Goal: Transaction & Acquisition: Purchase product/service

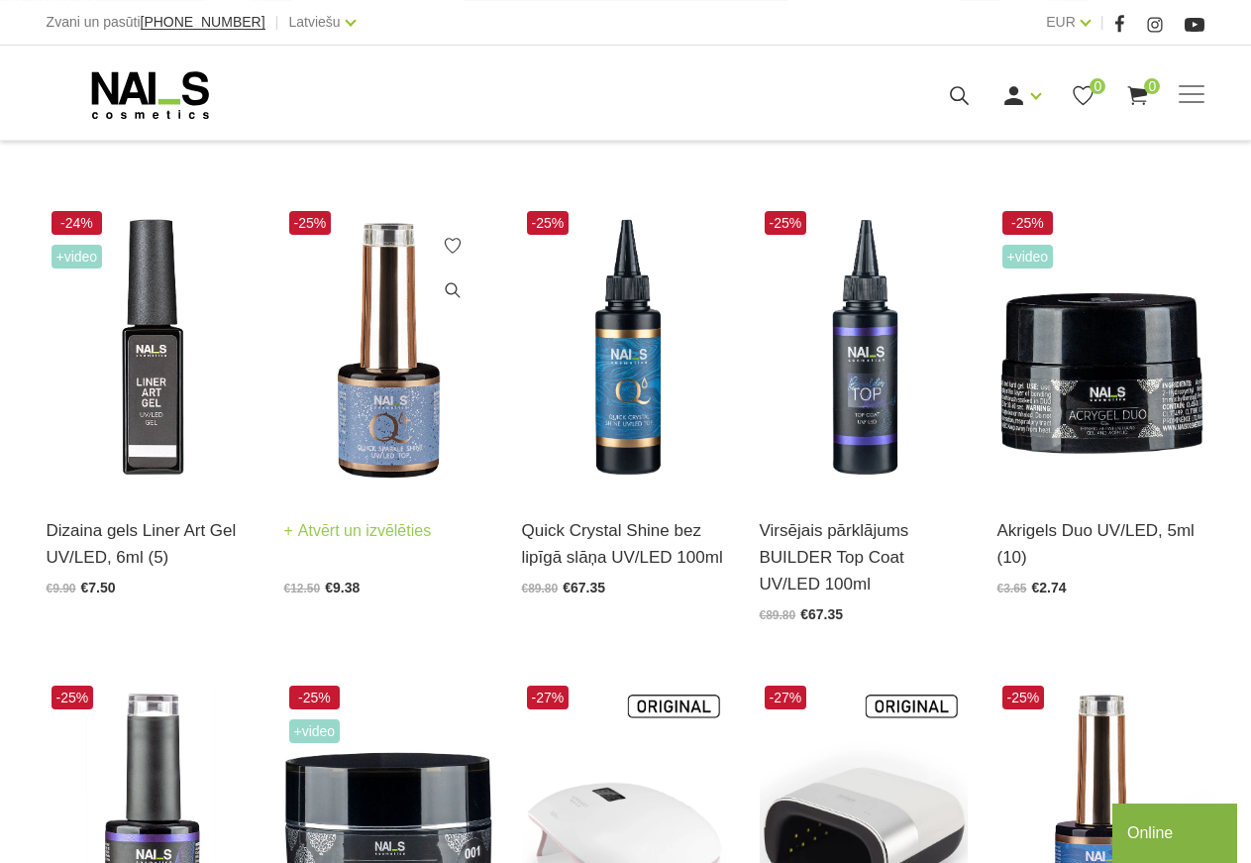
scroll to position [404, 0]
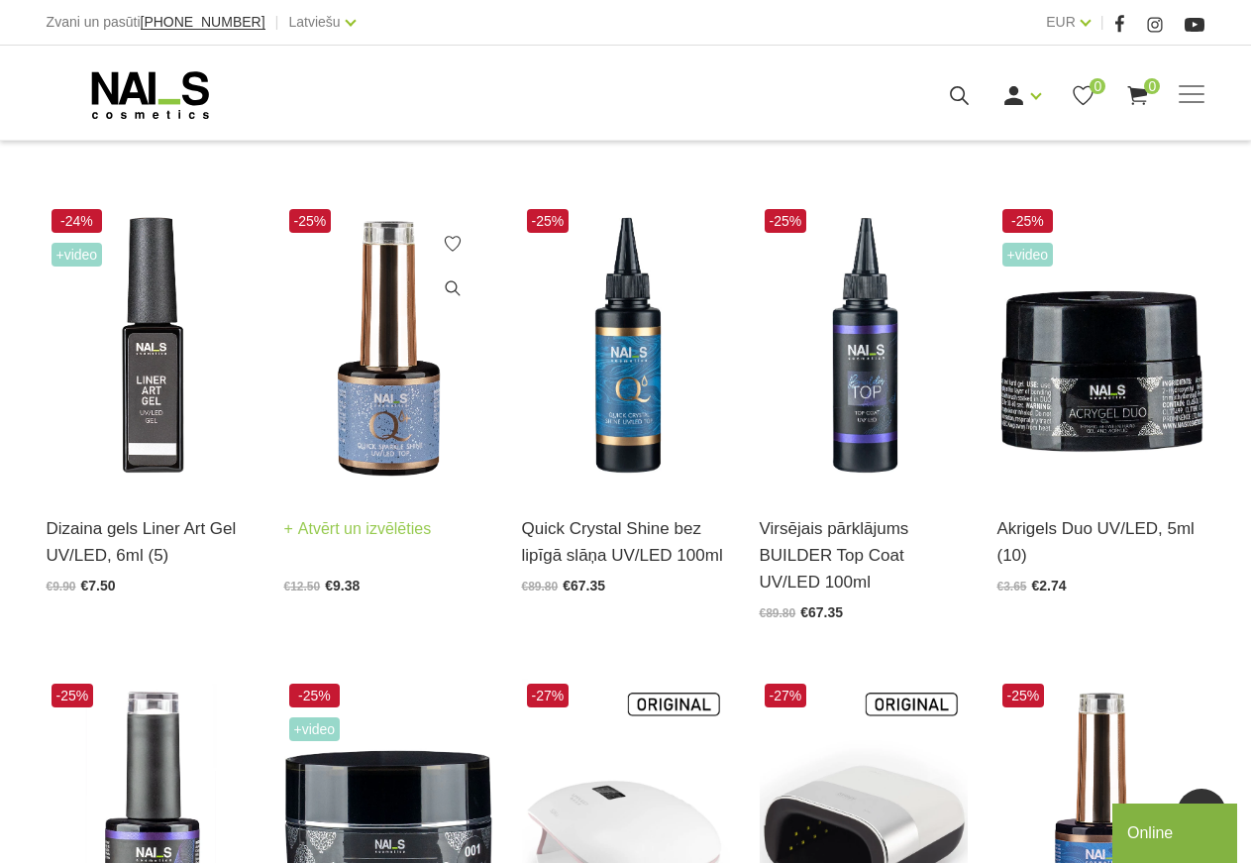
click at [346, 529] on link "Atvērt un izvēlēties" at bounding box center [358, 529] width 148 height 28
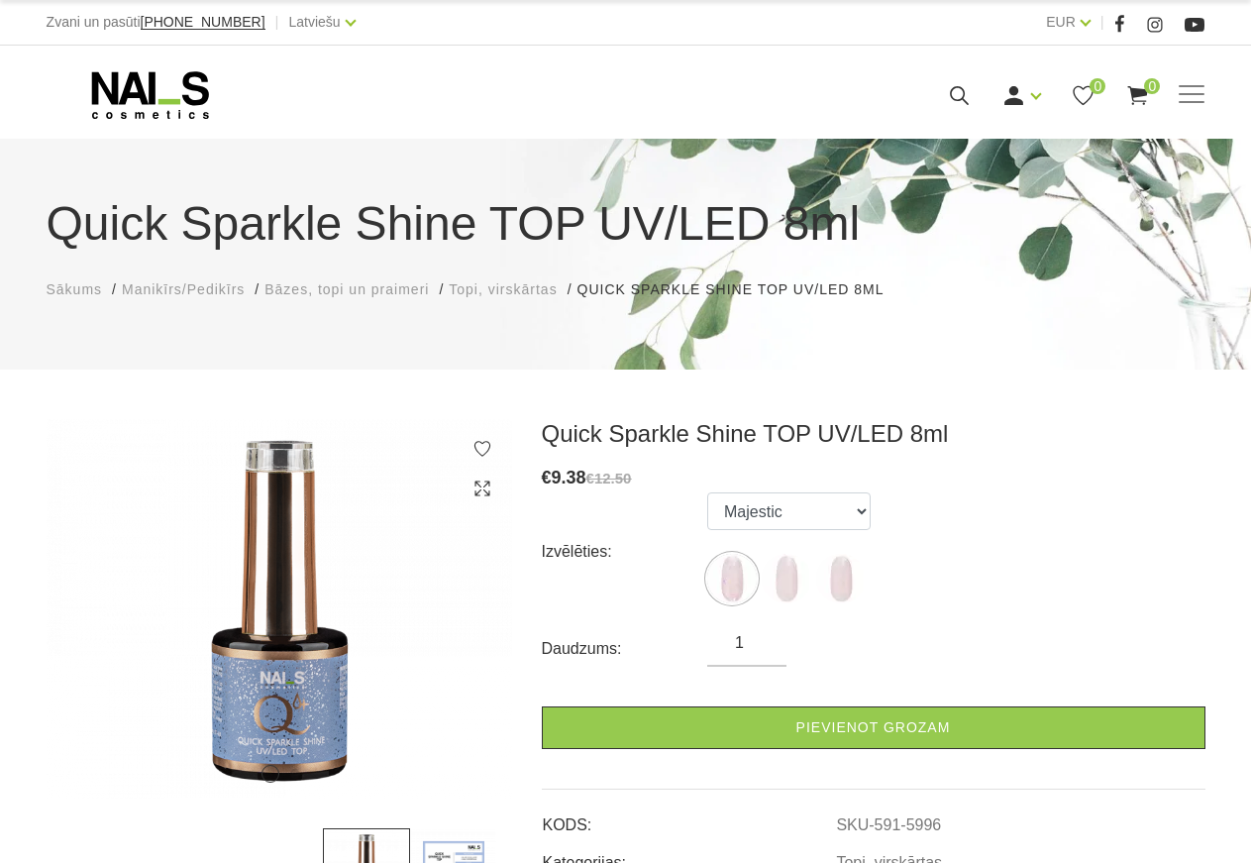
click at [79, 294] on span "Sākums" at bounding box center [75, 289] width 56 height 16
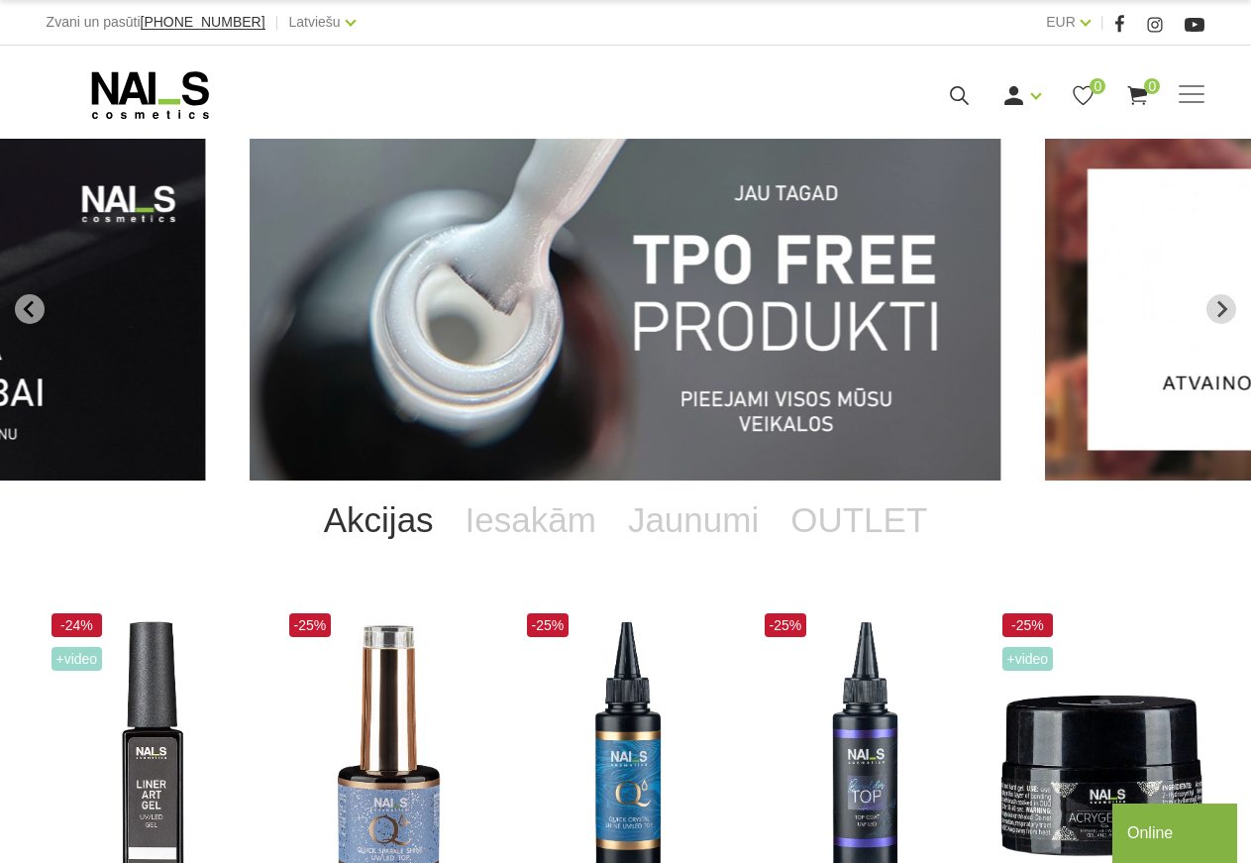
scroll to position [303, 0]
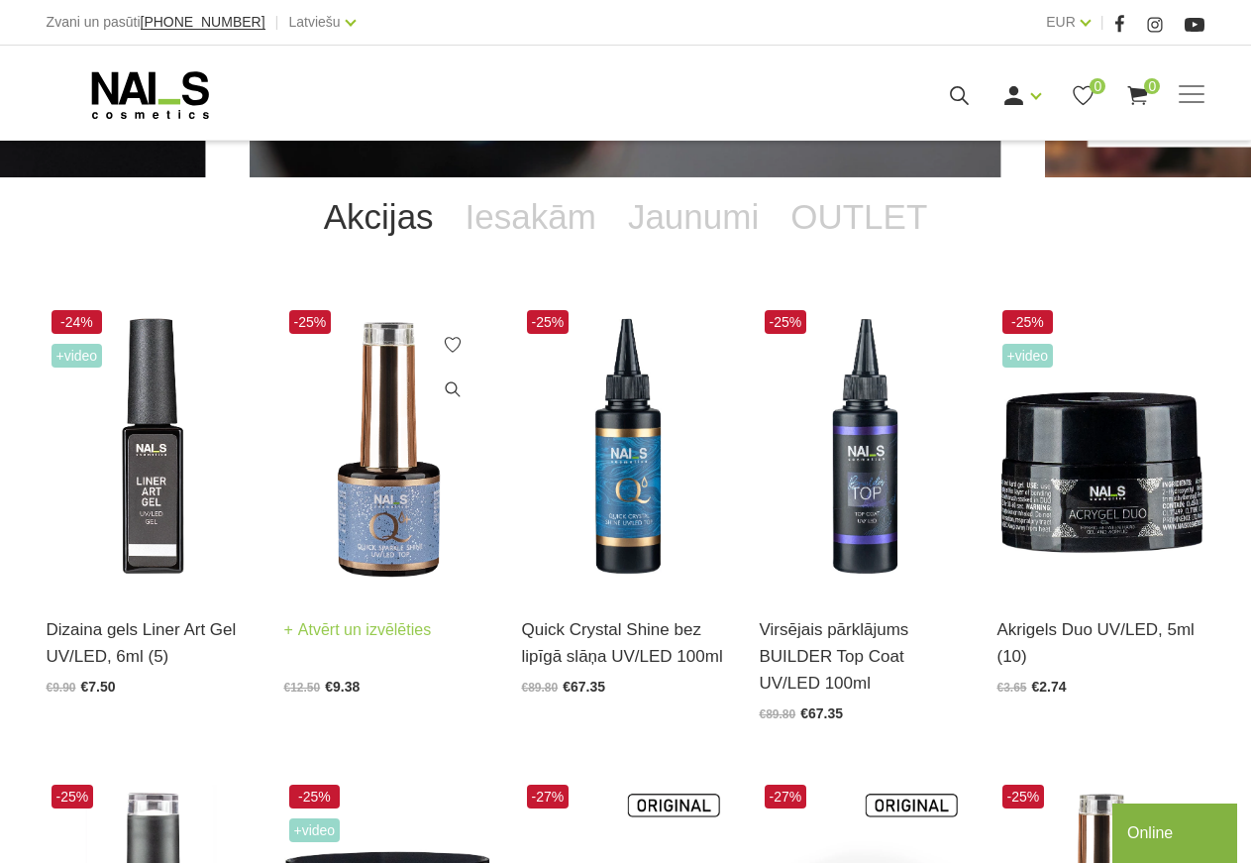
click at [374, 629] on link "Atvērt un izvēlēties" at bounding box center [358, 630] width 148 height 28
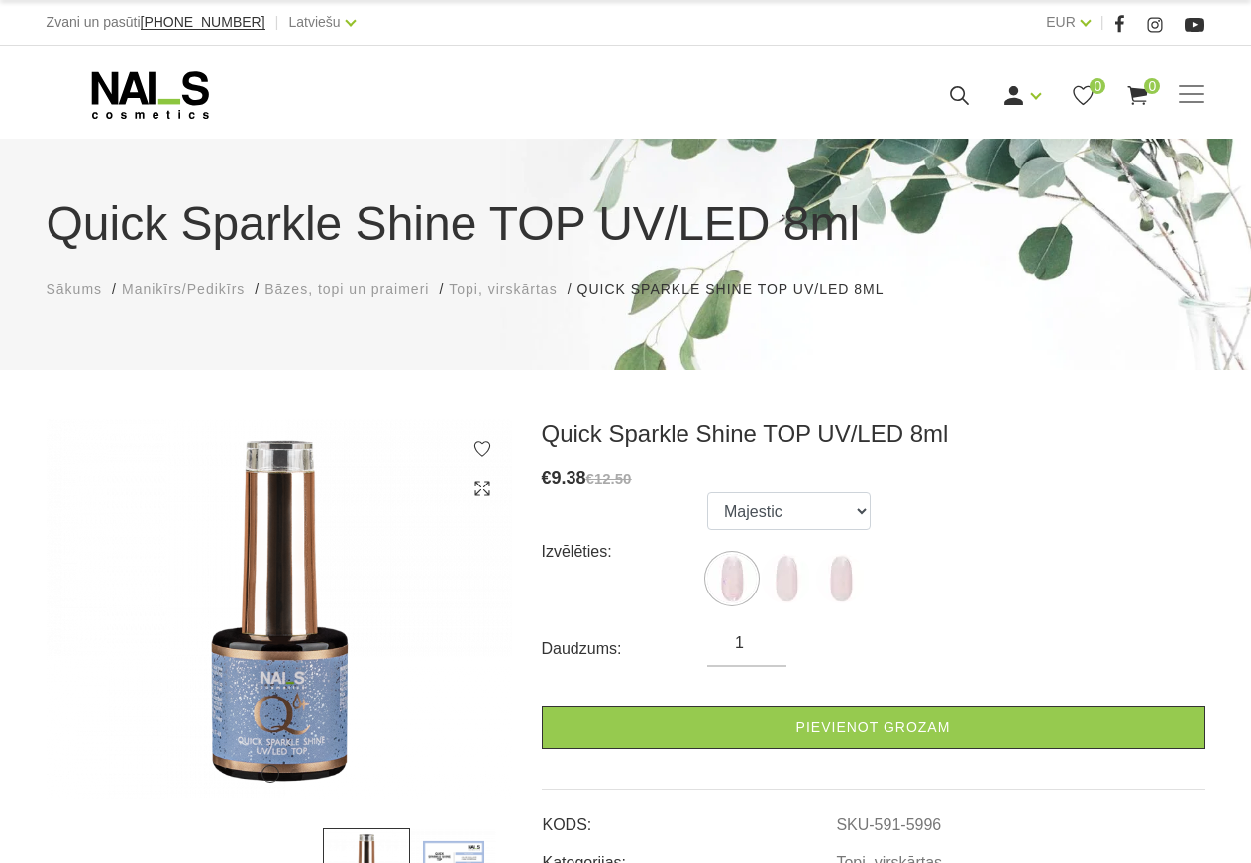
click at [163, 287] on span "Manikīrs/Pedikīrs" at bounding box center [183, 289] width 123 height 16
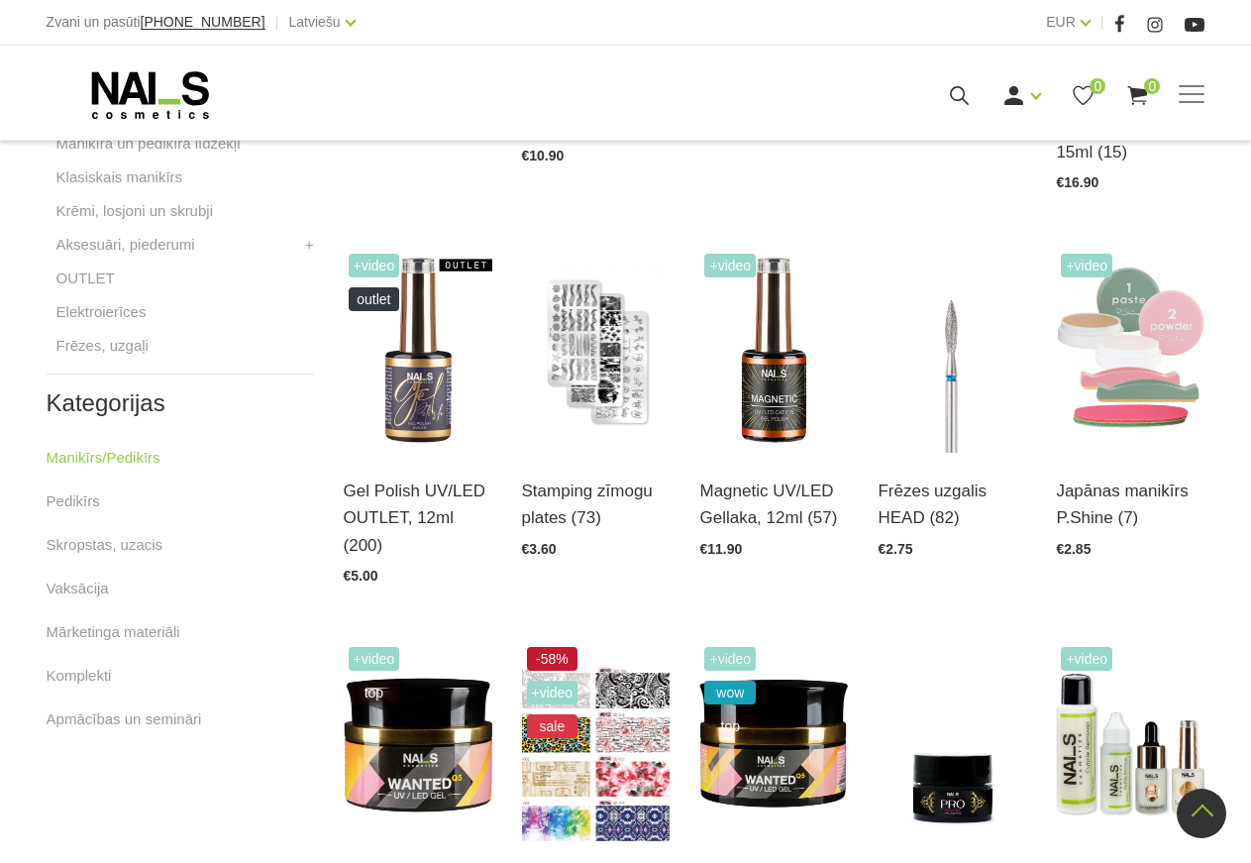
scroll to position [606, 0]
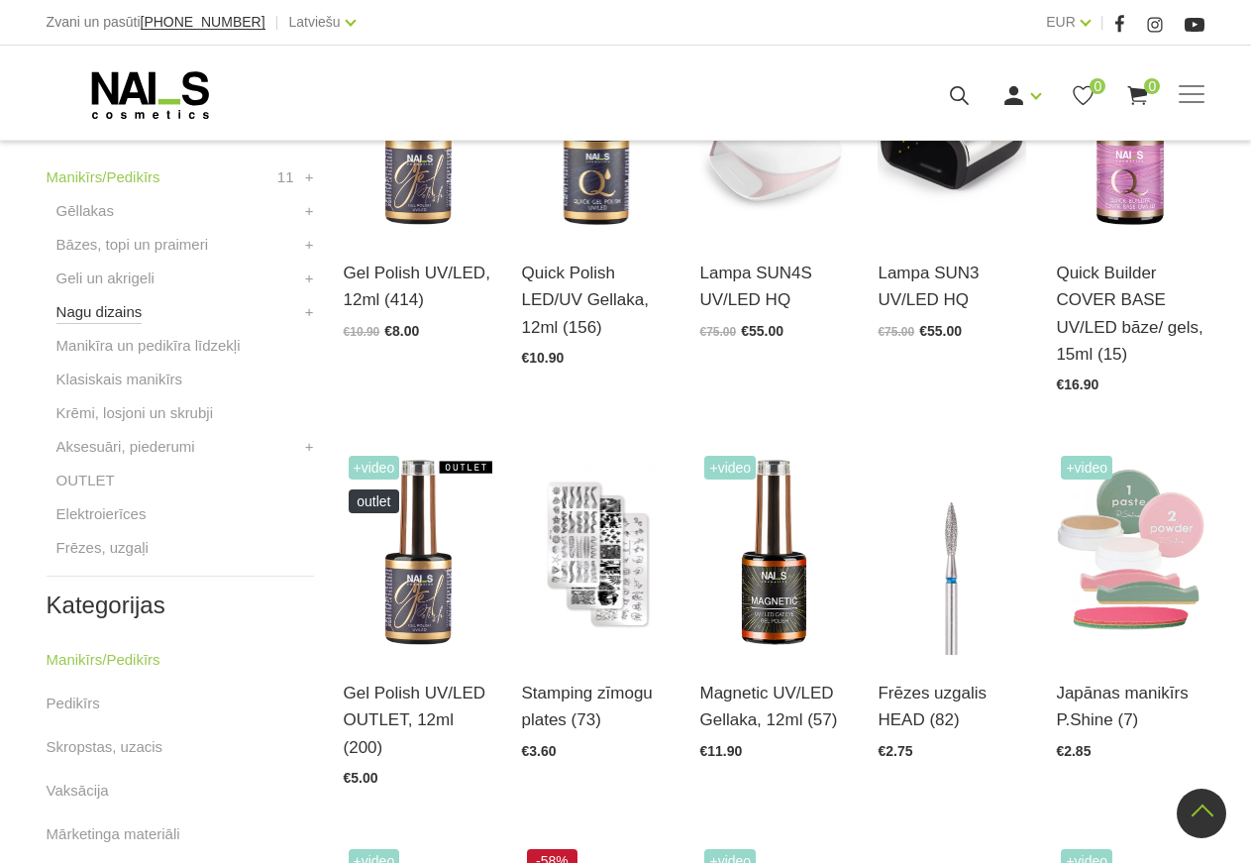
click at [120, 317] on link "Nagu dizains" at bounding box center [99, 312] width 86 height 24
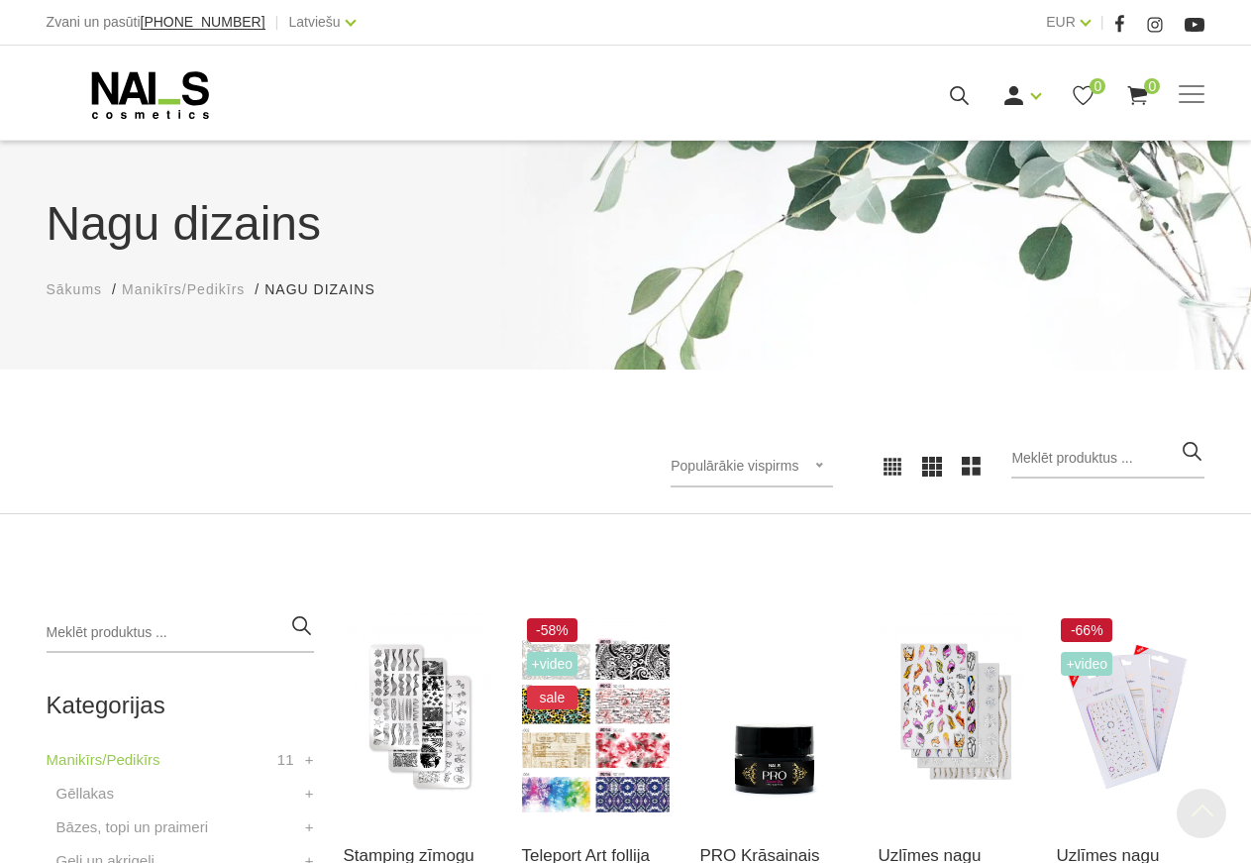
scroll to position [2021, 0]
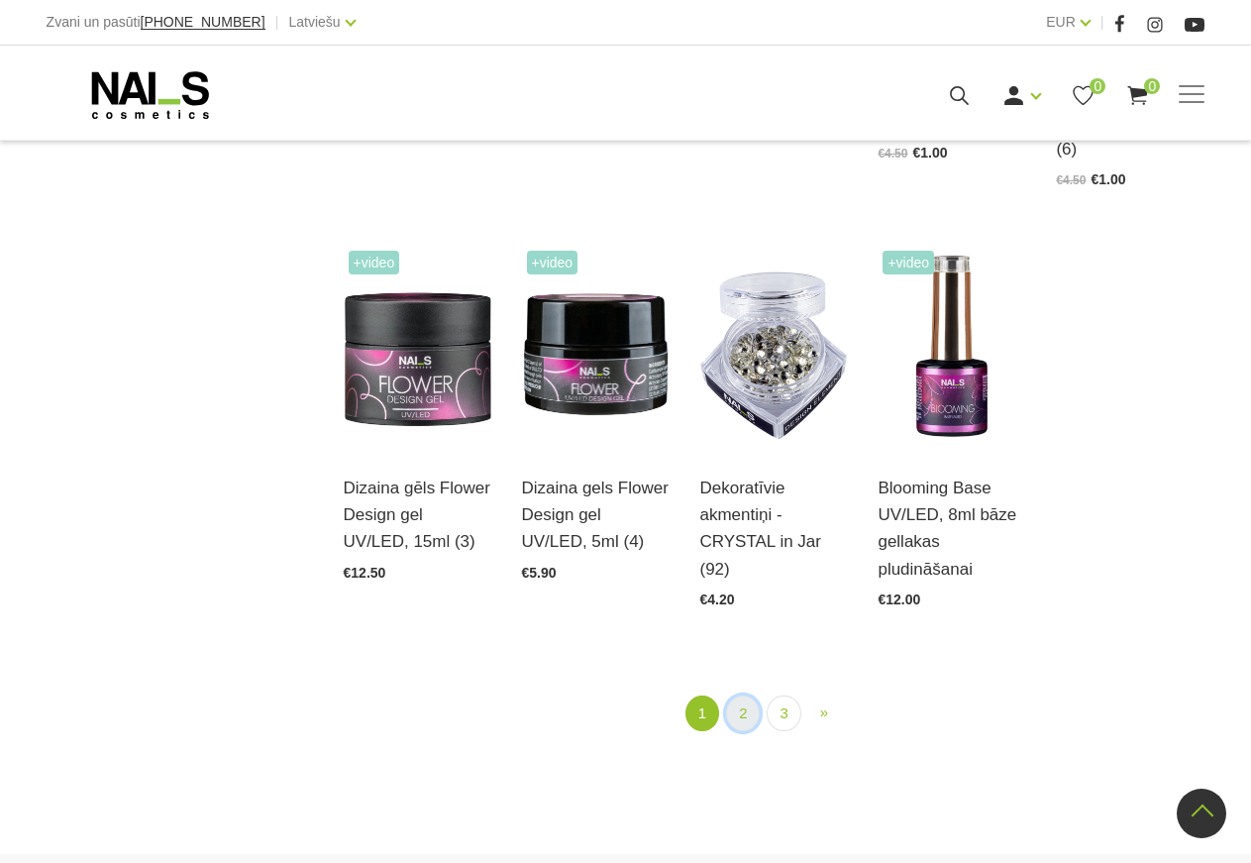
click at [746, 696] on link "2" at bounding box center [743, 714] width 34 height 37
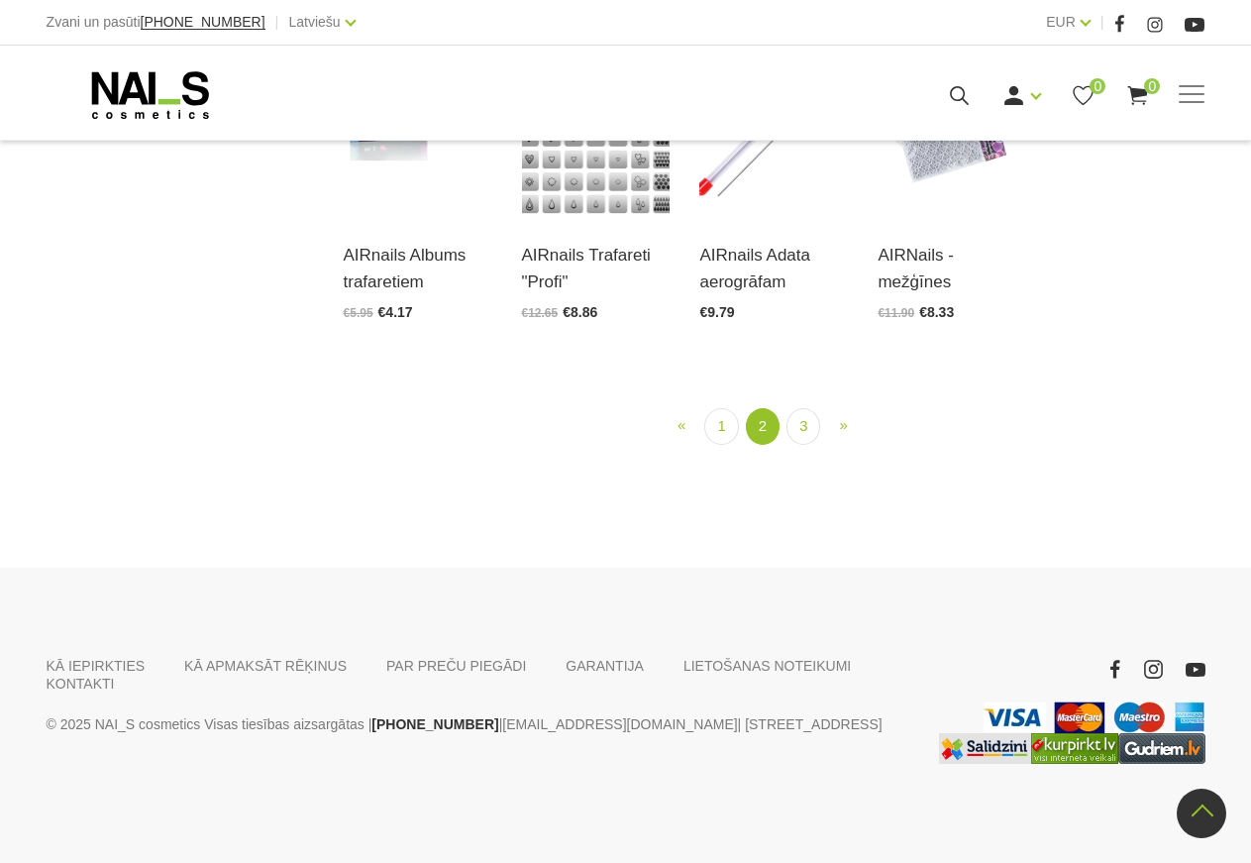
scroll to position [1921, 0]
click at [798, 445] on link "3" at bounding box center [804, 426] width 34 height 37
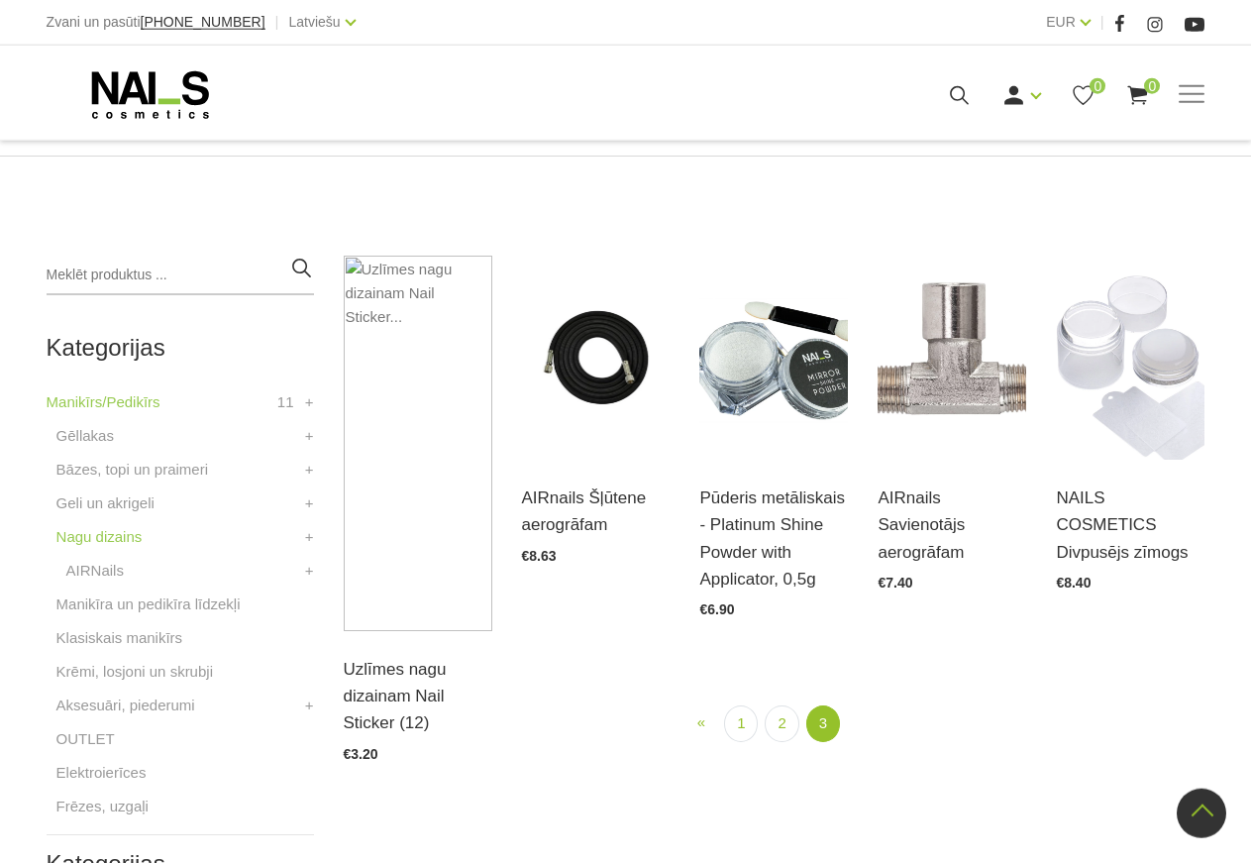
scroll to position [314, 0]
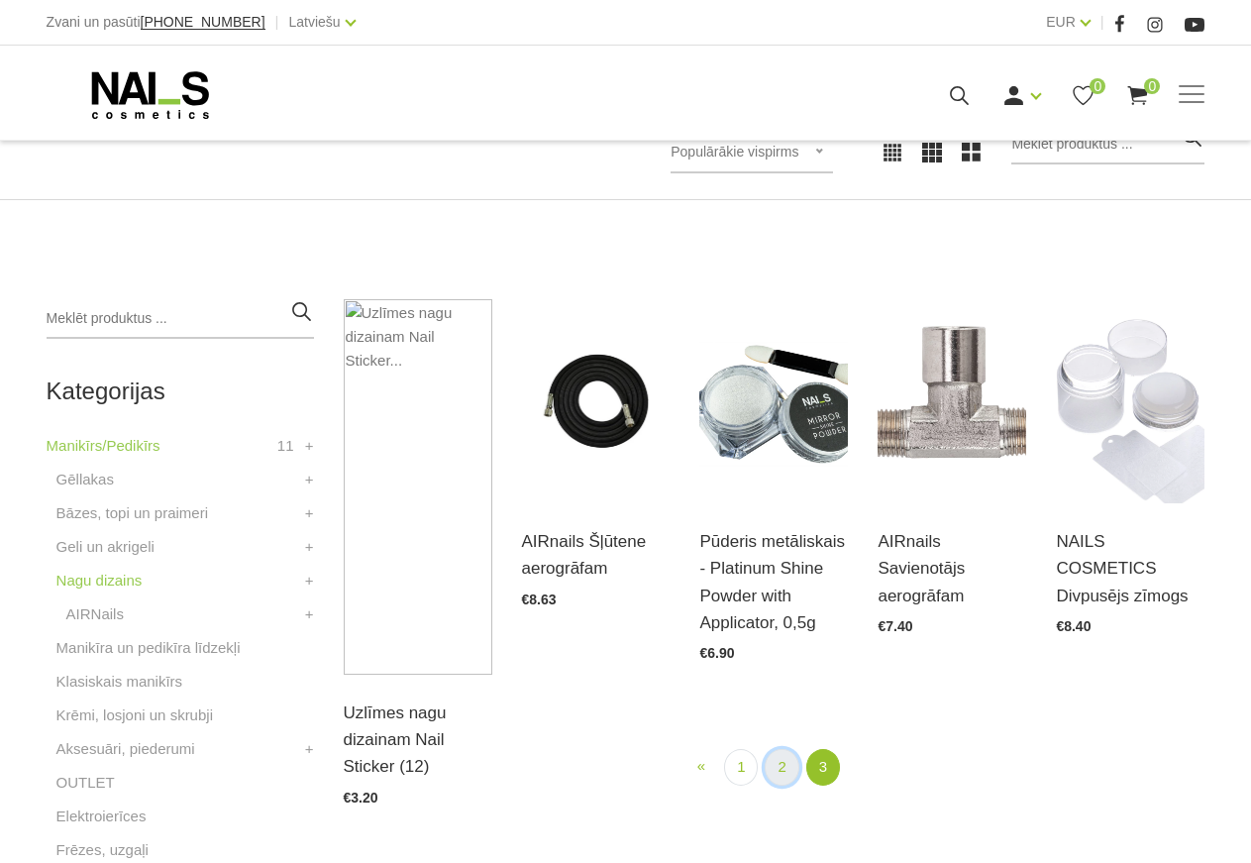
click at [775, 769] on link "2" at bounding box center [782, 767] width 34 height 37
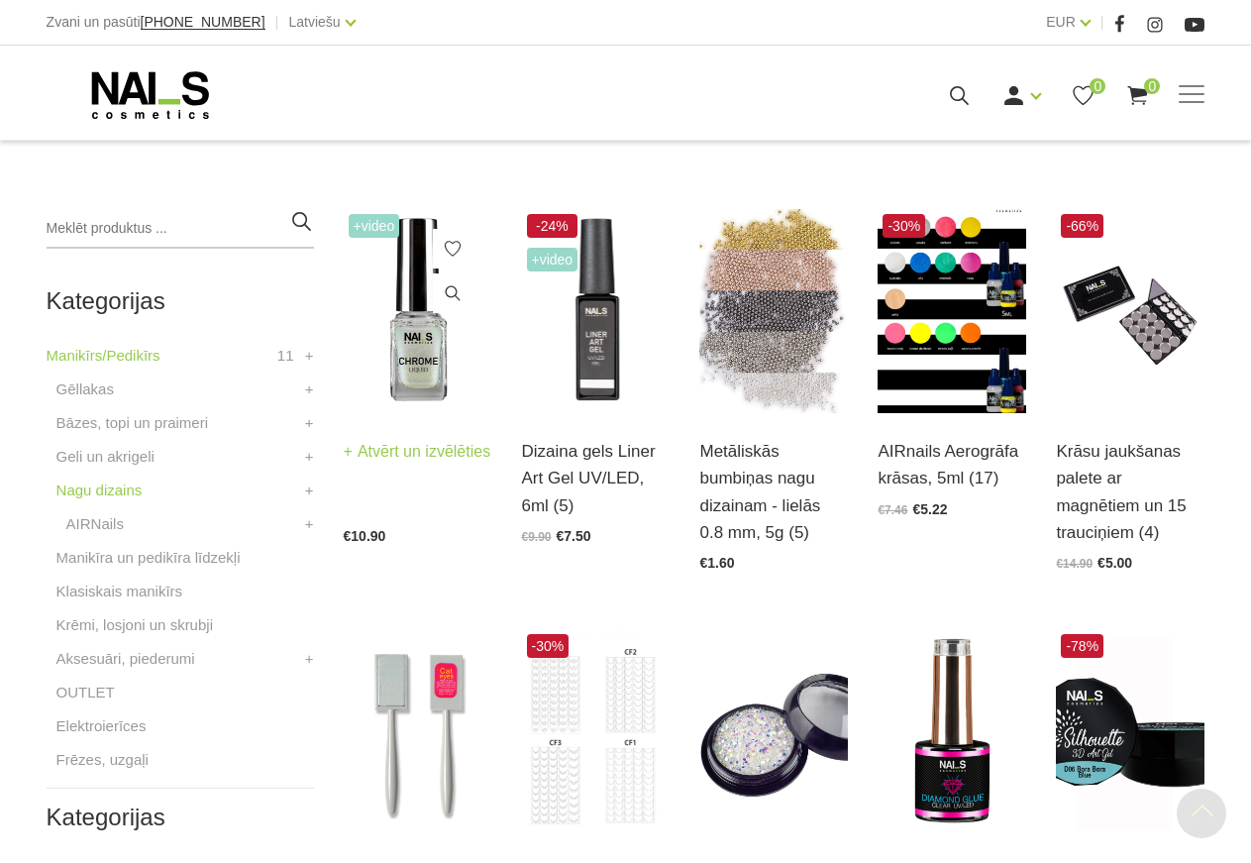
scroll to position [405, 0]
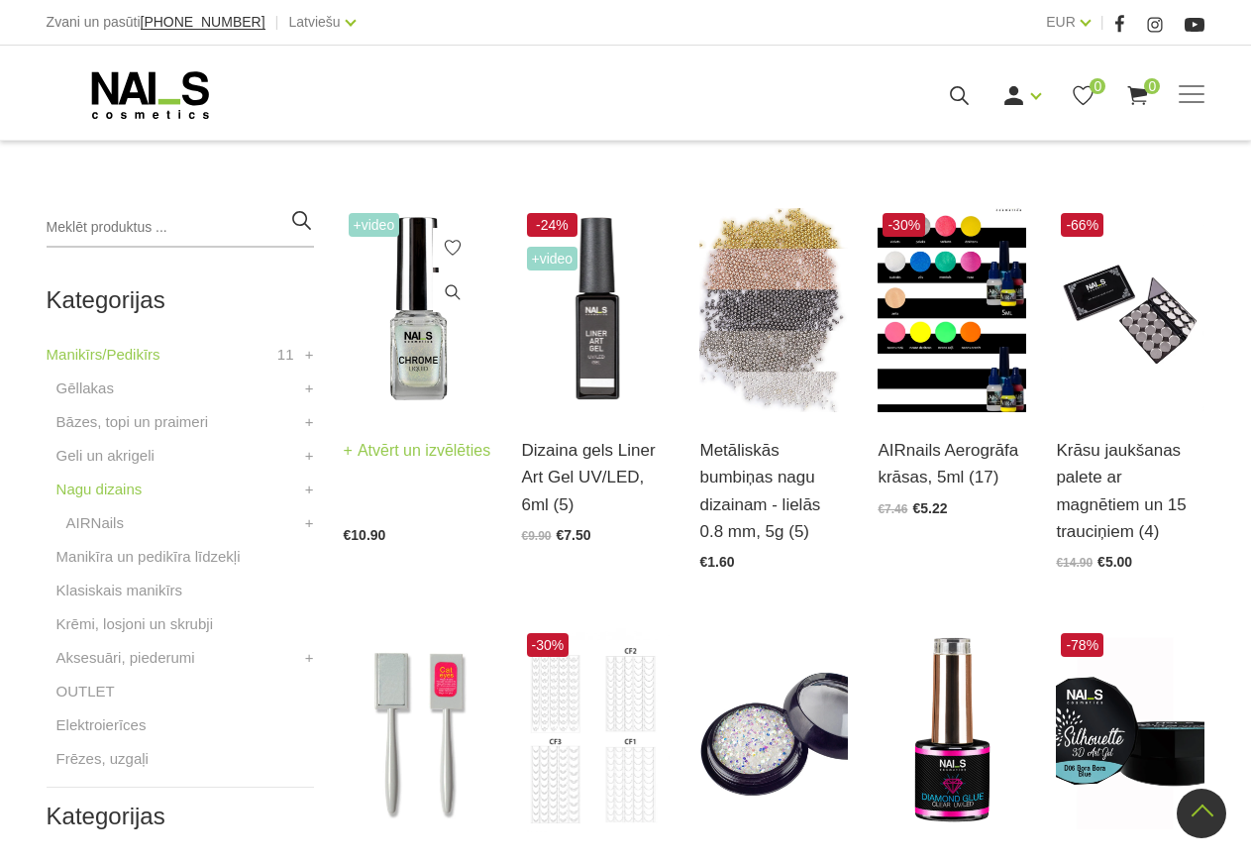
click at [403, 369] on img at bounding box center [418, 310] width 149 height 204
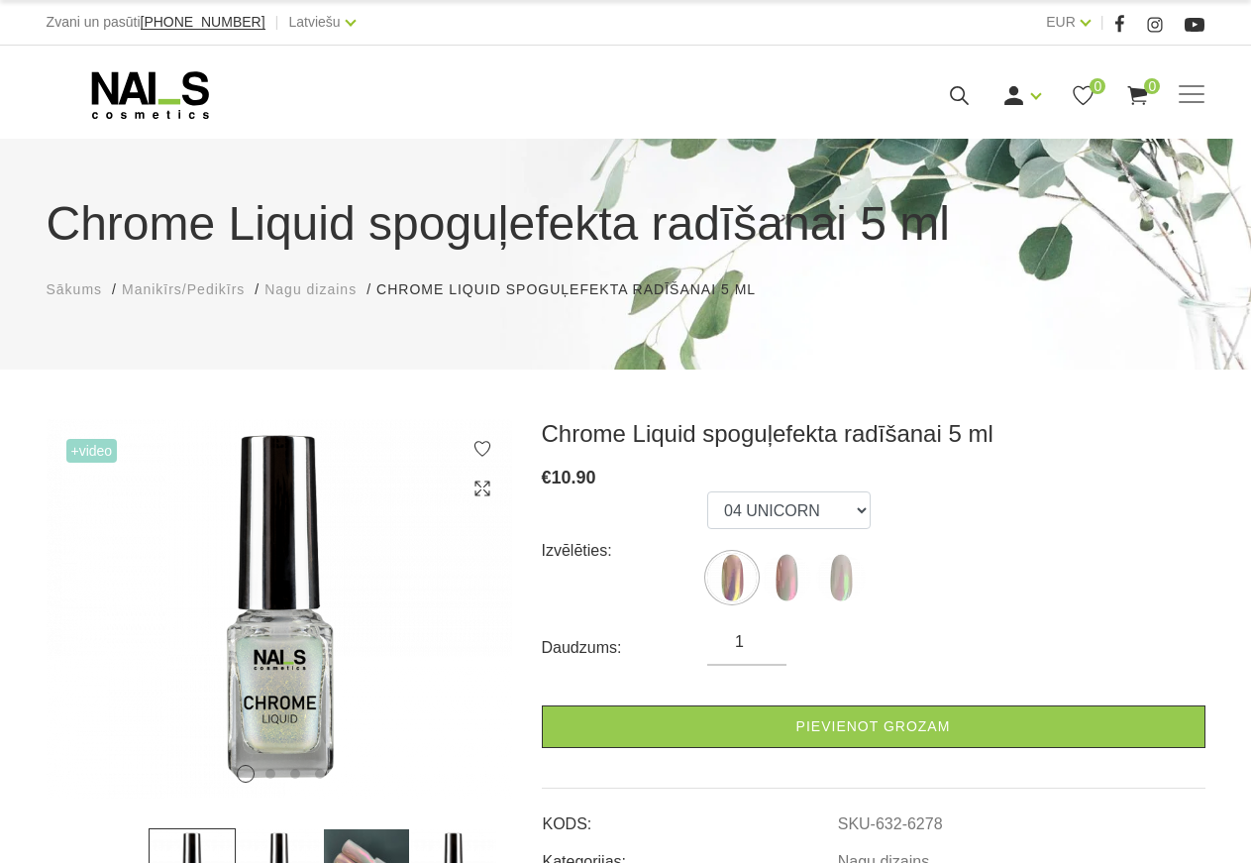
scroll to position [202, 0]
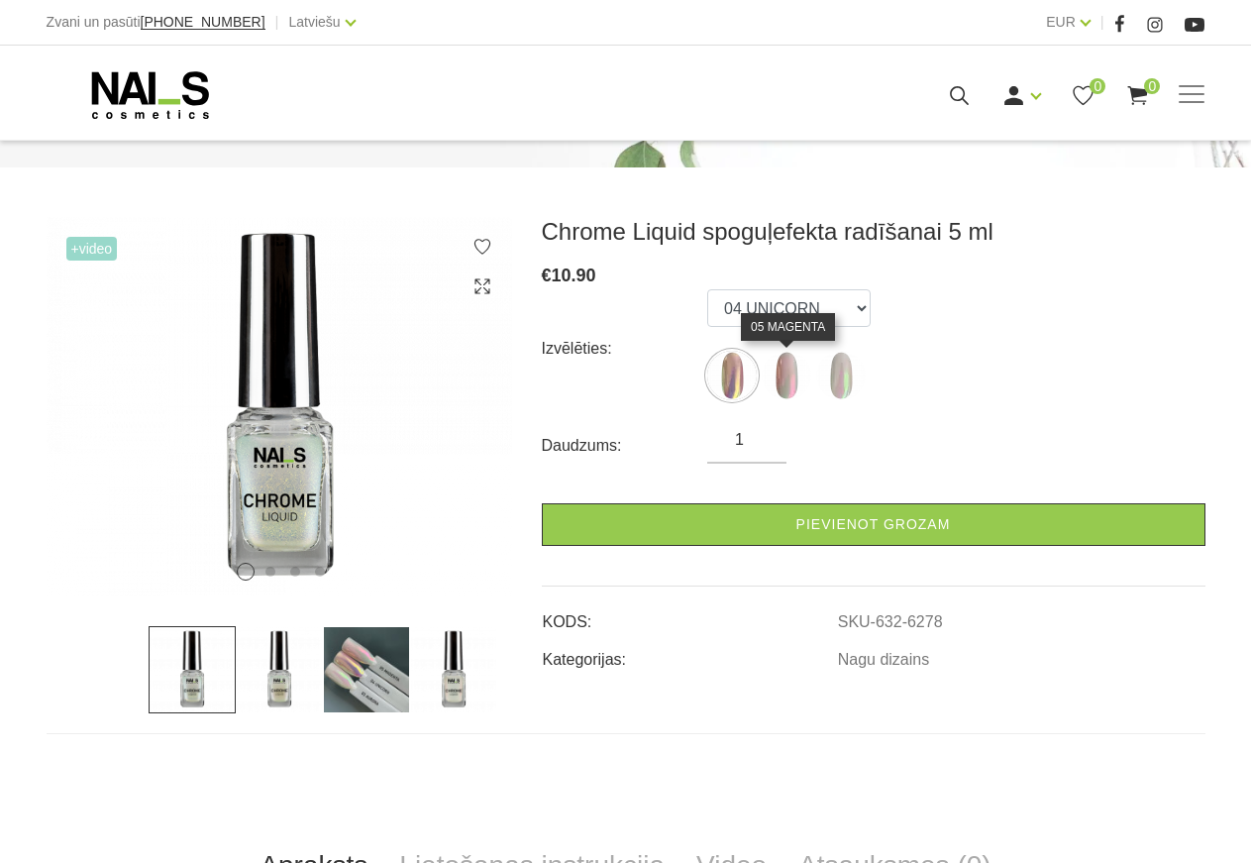
click at [782, 376] on img at bounding box center [787, 376] width 50 height 50
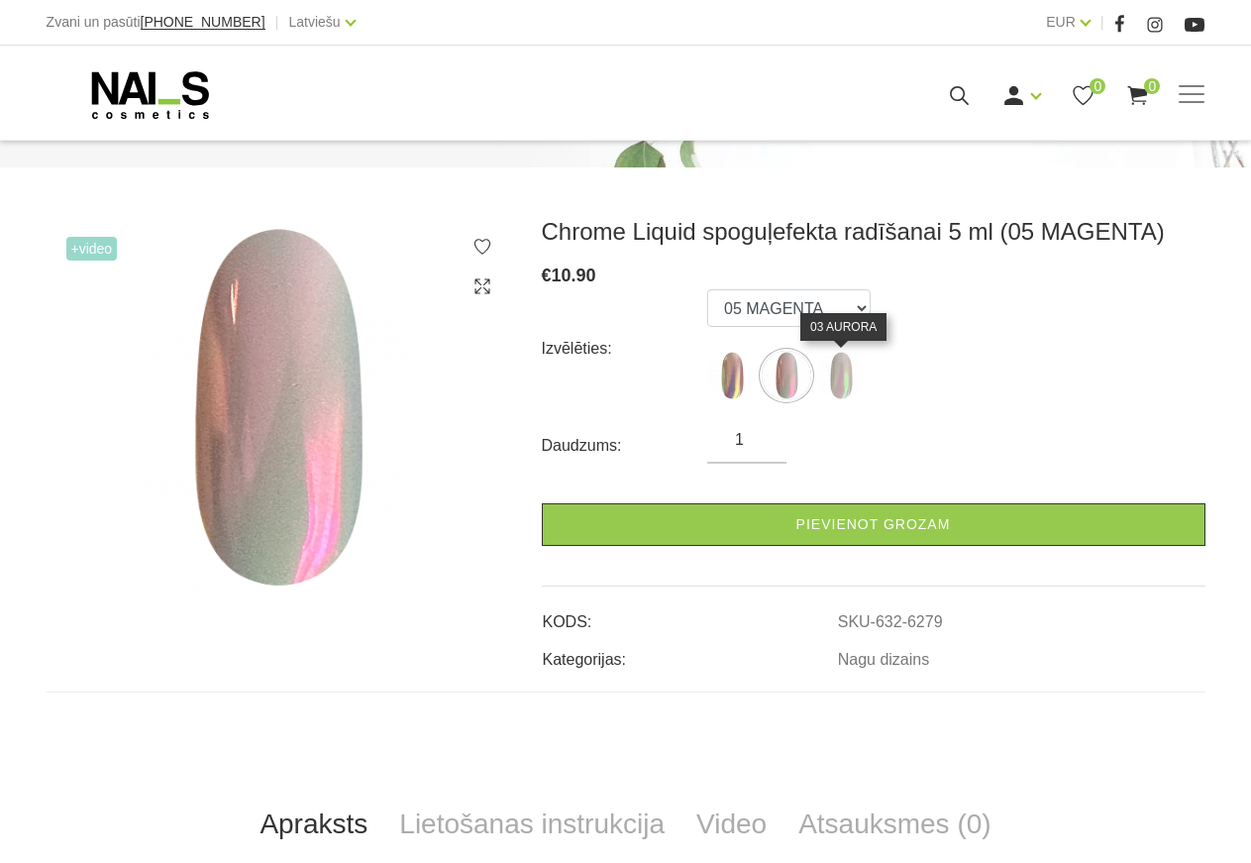
click at [844, 376] on img at bounding box center [841, 376] width 50 height 50
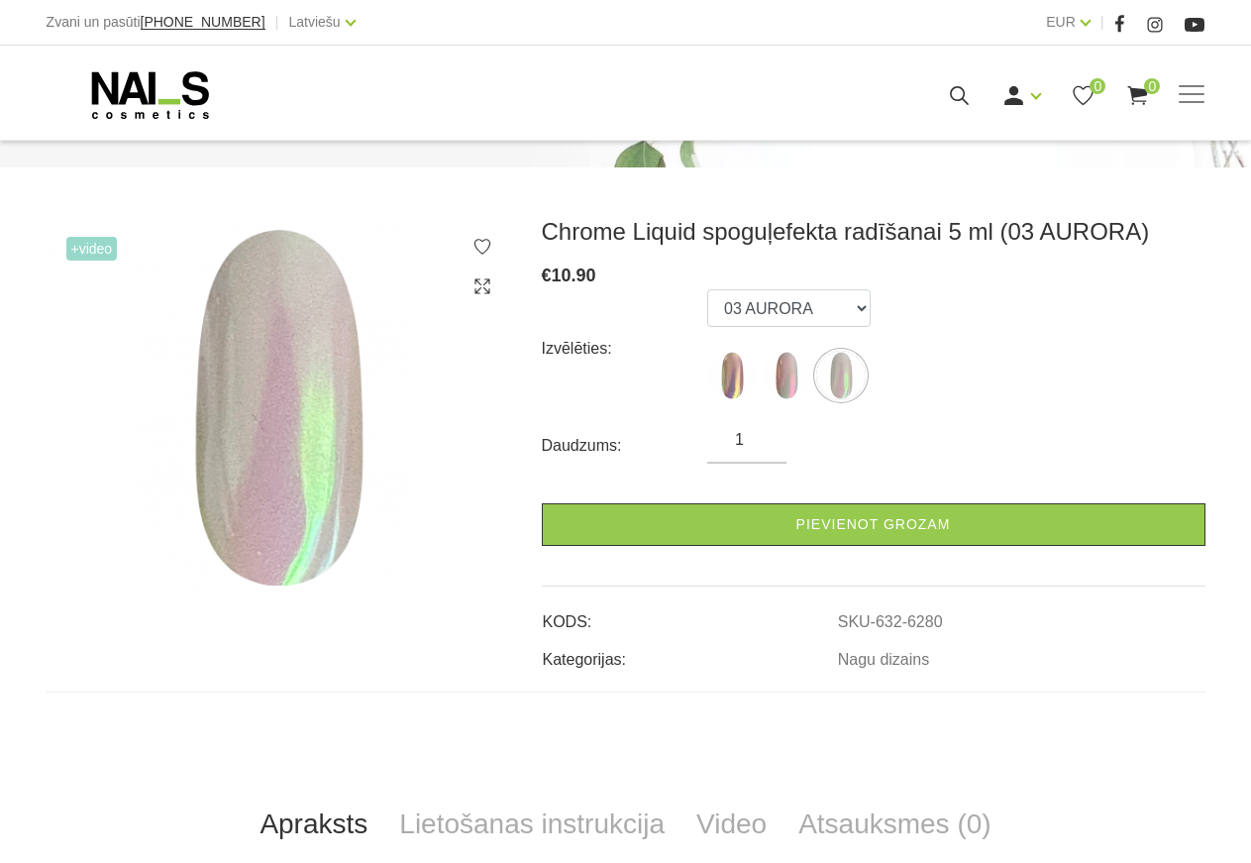
click at [789, 387] on img at bounding box center [787, 376] width 50 height 50
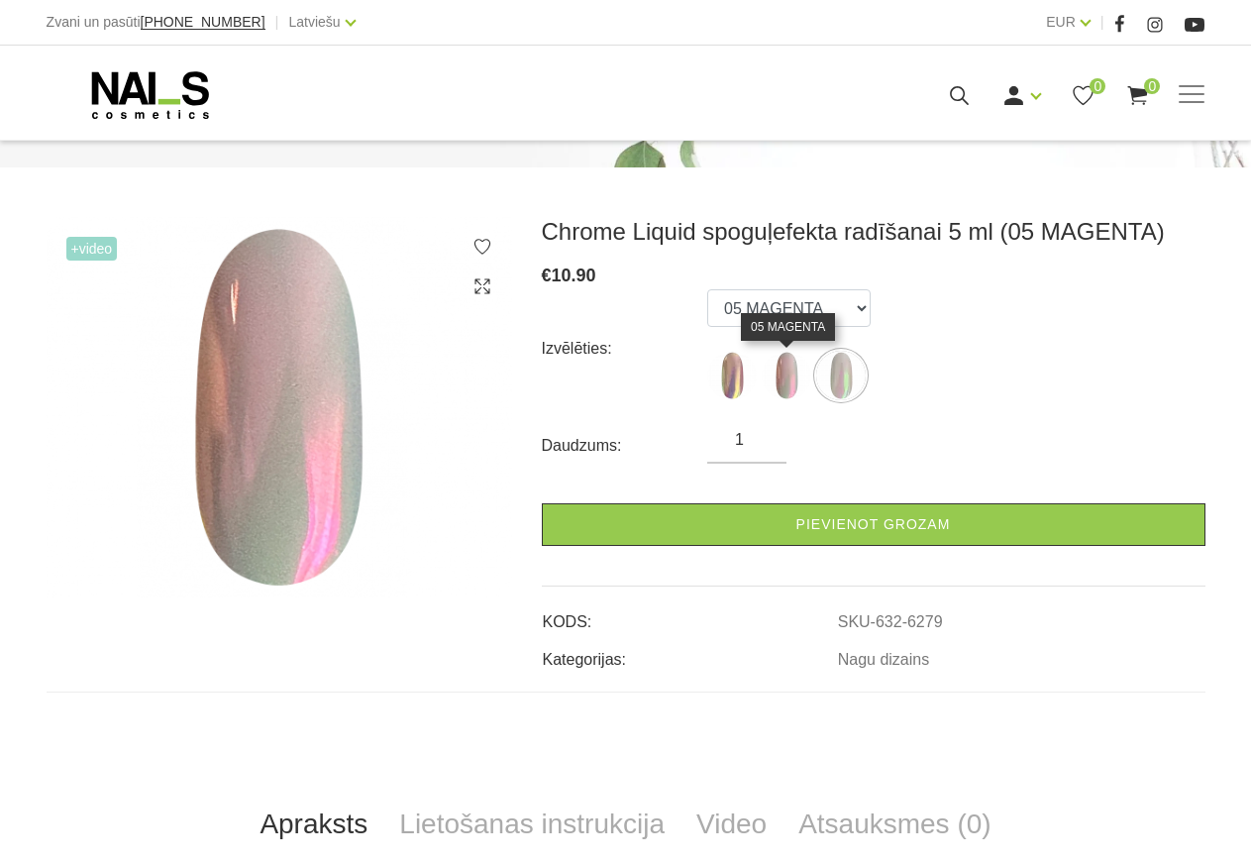
click at [782, 385] on img at bounding box center [787, 376] width 50 height 50
click at [729, 387] on img at bounding box center [732, 376] width 50 height 50
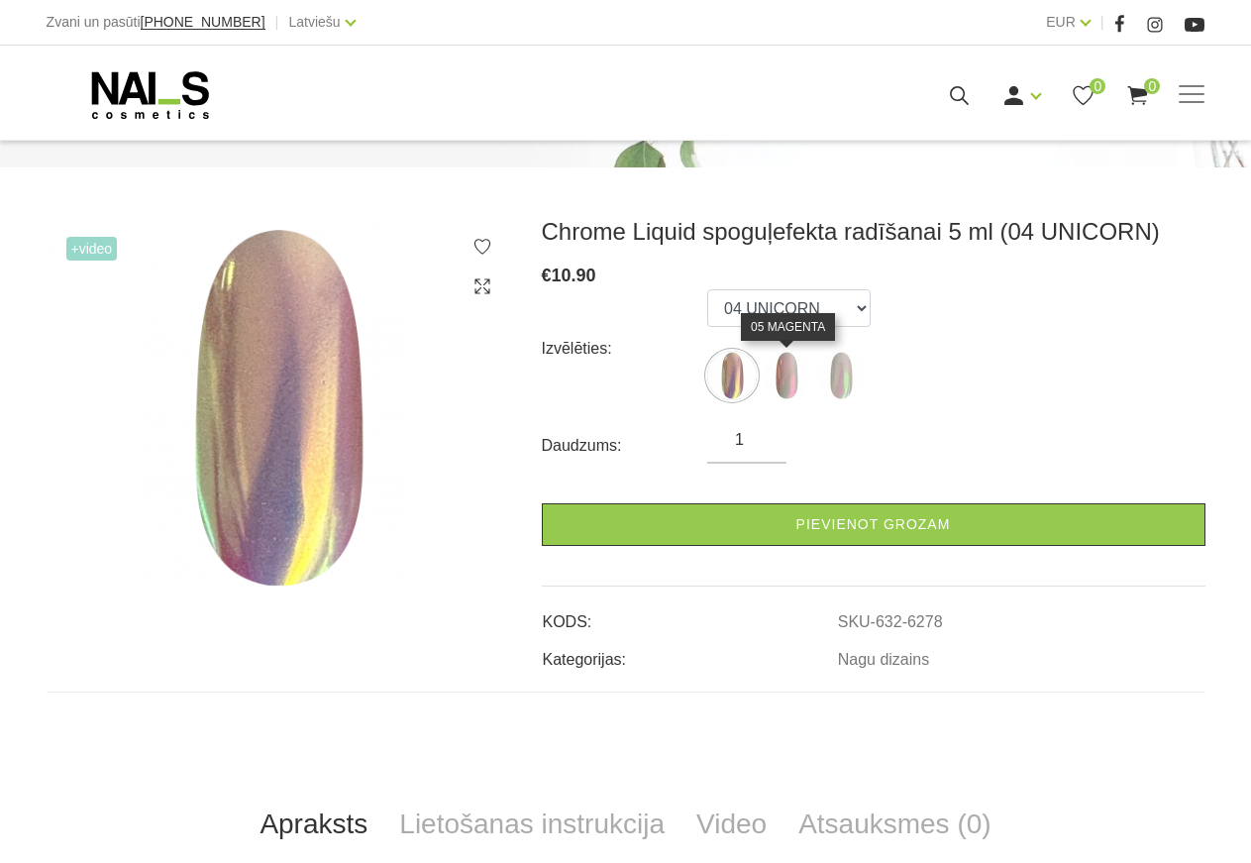
click at [791, 389] on img at bounding box center [787, 376] width 50 height 50
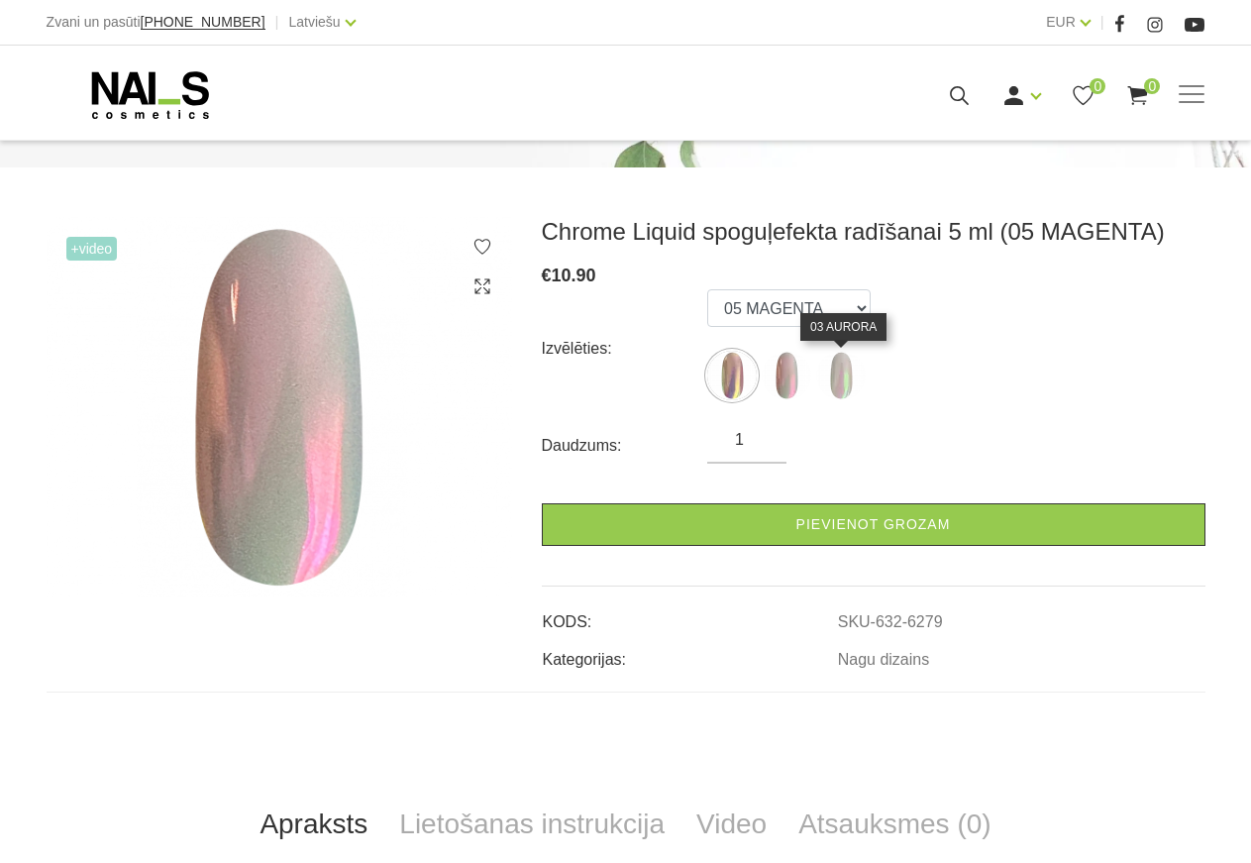
click at [847, 384] on img at bounding box center [841, 376] width 50 height 50
select select "6280"
